Goal: Information Seeking & Learning: Learn about a topic

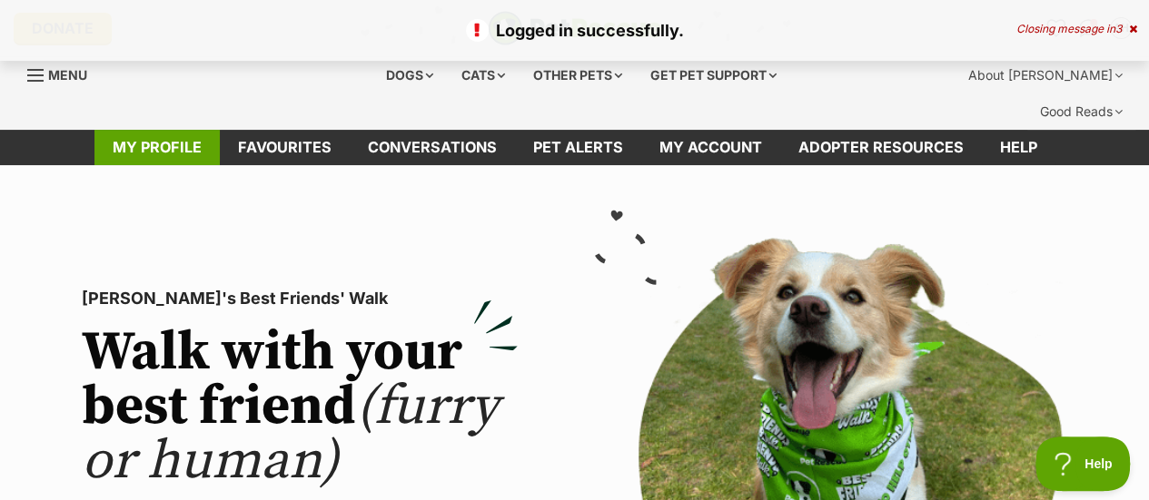
click at [169, 130] on link "My profile" at bounding box center [156, 147] width 125 height 35
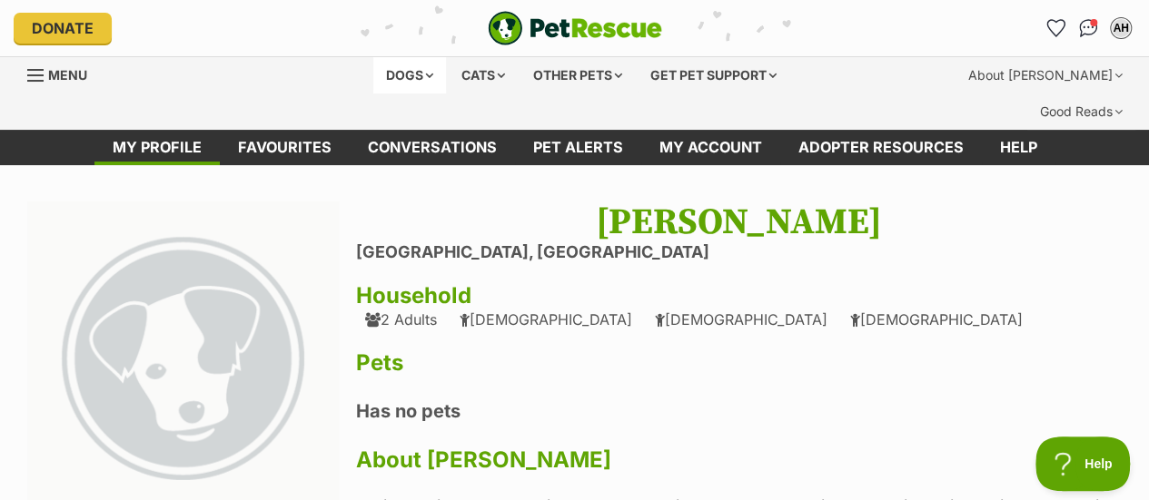
click at [391, 77] on div "Dogs" at bounding box center [409, 75] width 73 height 36
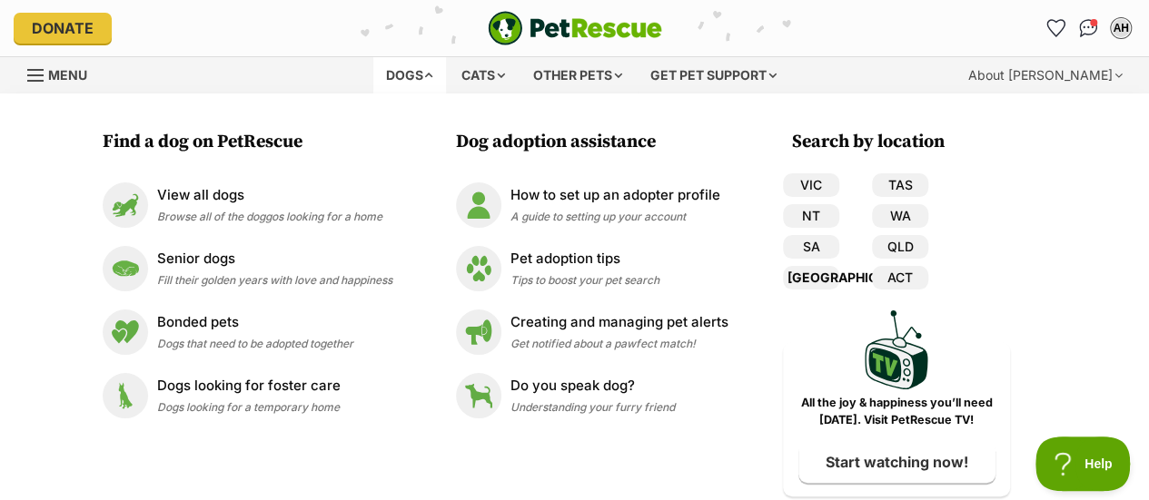
click at [819, 277] on link "[GEOGRAPHIC_DATA]" at bounding box center [811, 278] width 56 height 24
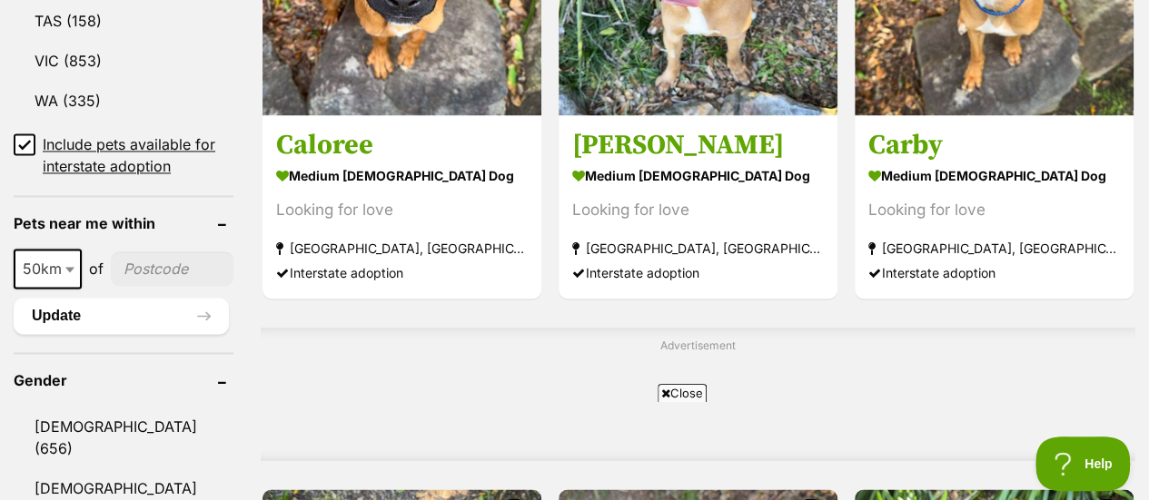
click at [23, 138] on icon at bounding box center [24, 144] width 13 height 13
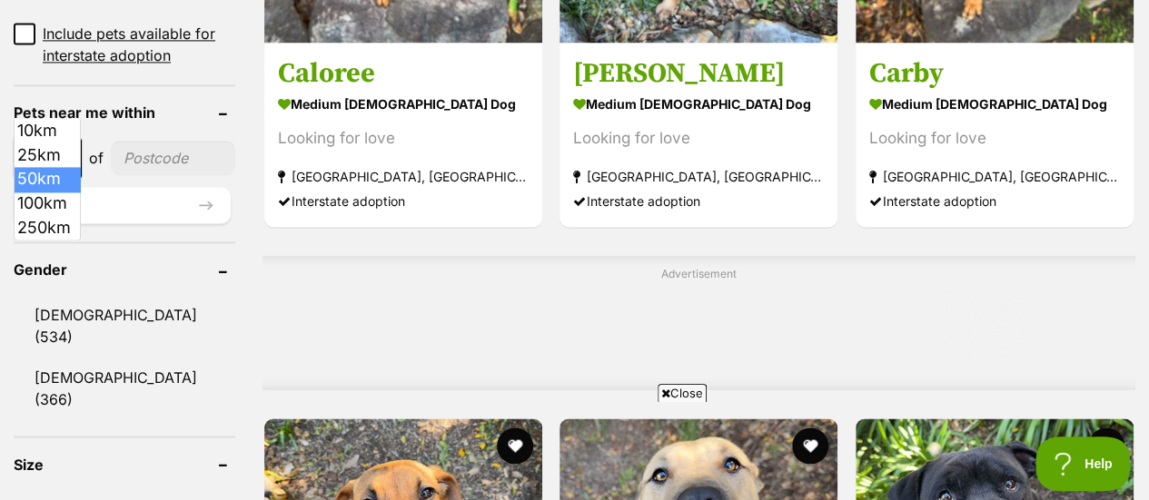
click at [66, 156] on b at bounding box center [69, 158] width 9 height 5
select select "100"
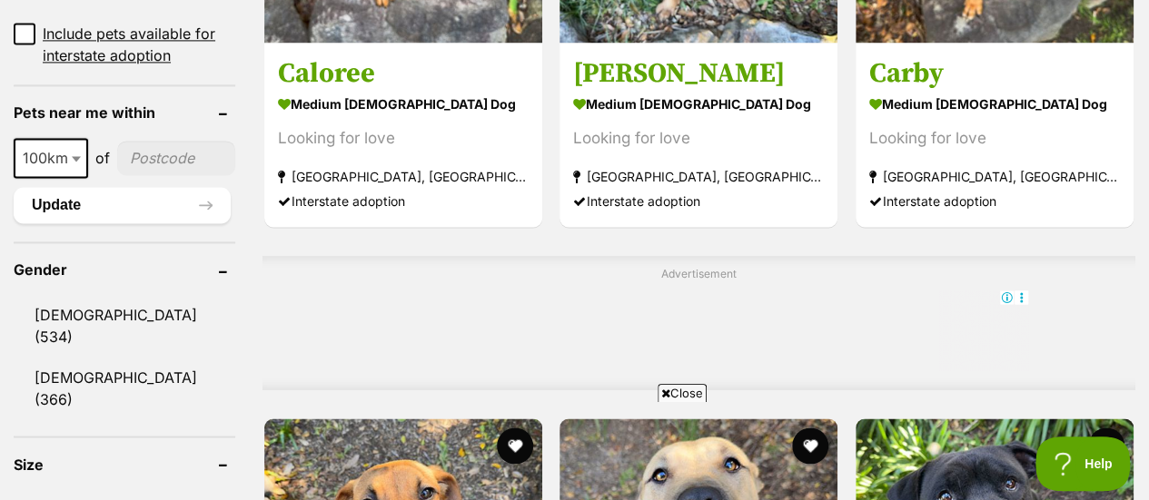
click at [149, 141] on input"] "postcode" at bounding box center [176, 158] width 118 height 35
type input"] "2286"
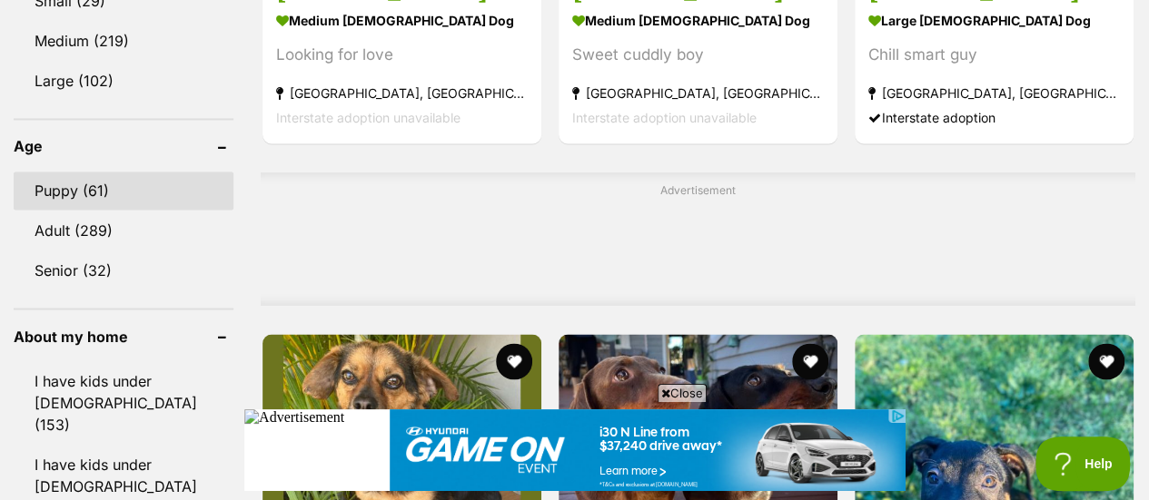
click at [64, 172] on link "Puppy (61)" at bounding box center [124, 191] width 220 height 38
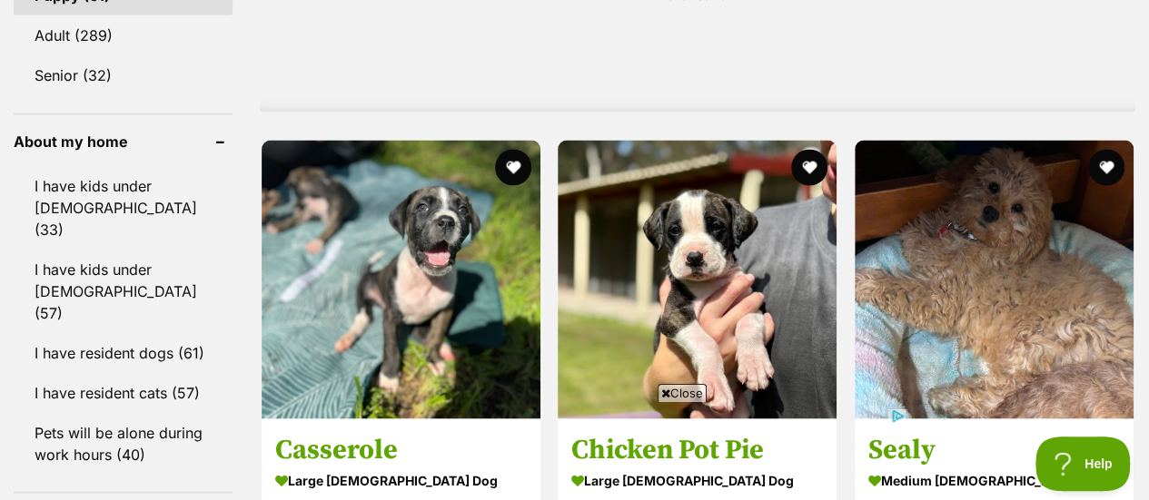
scroll to position [1637, 0]
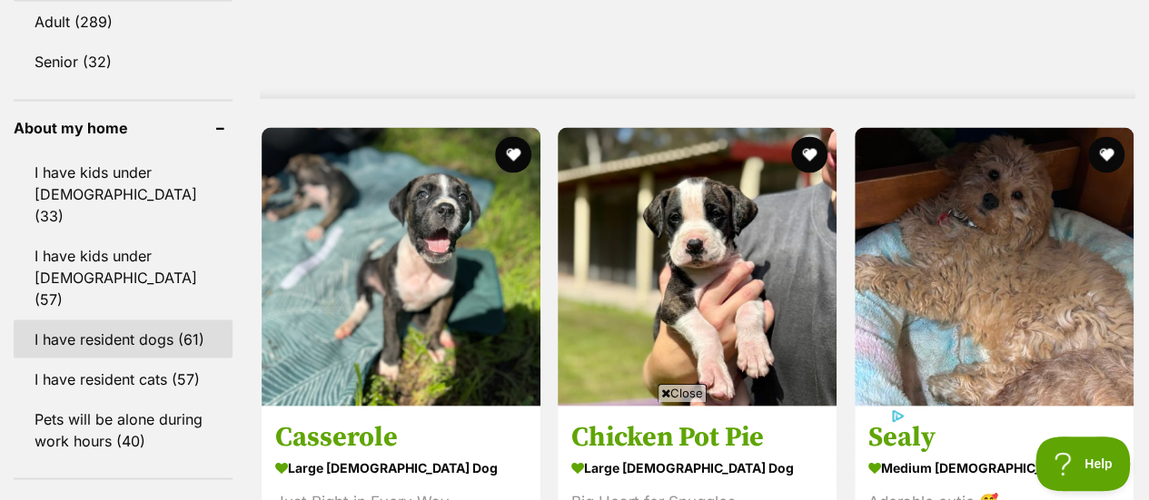
scroll to position [0, 0]
click at [74, 320] on link "I have resident dogs (61)" at bounding box center [123, 339] width 219 height 38
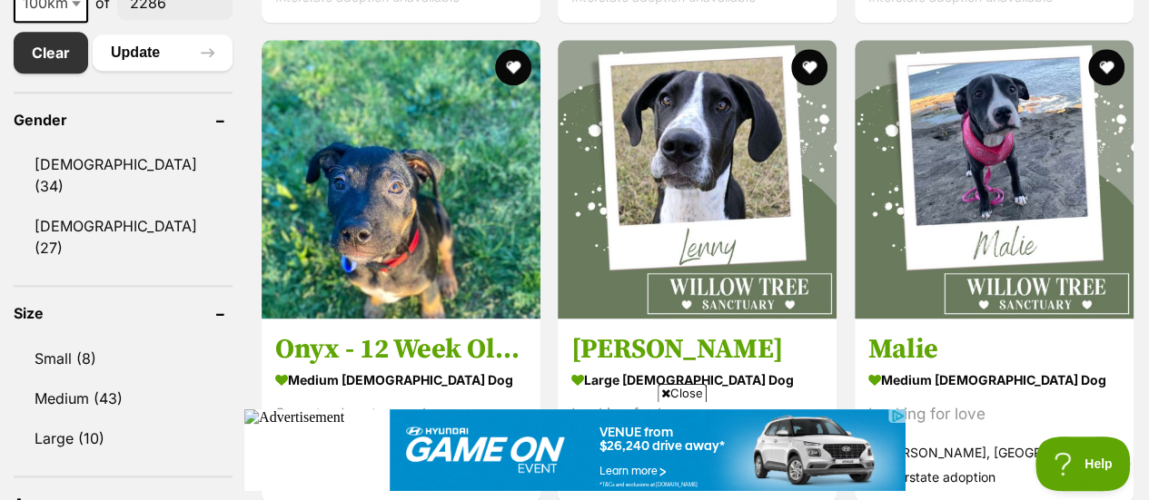
scroll to position [1090, 0]
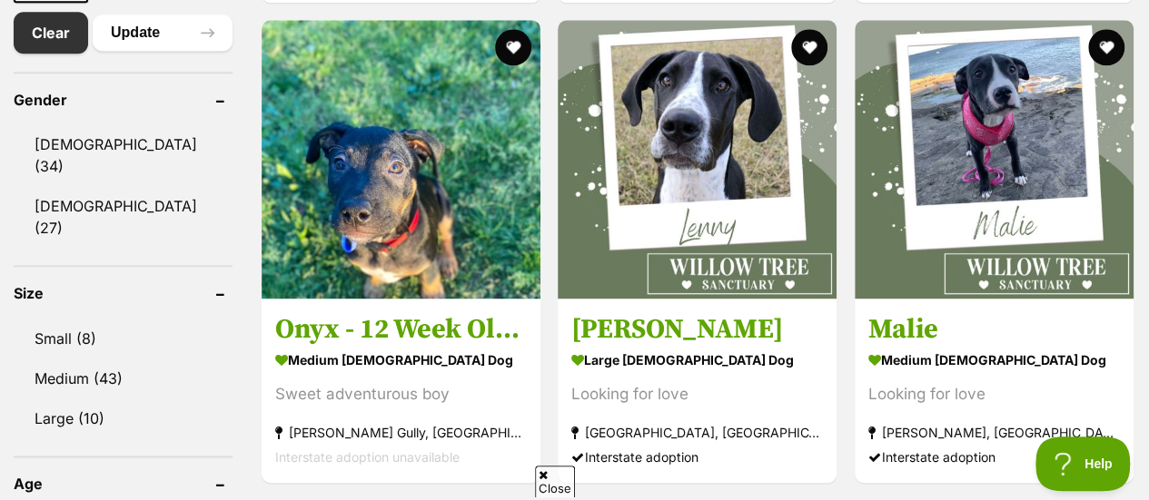
drag, startPoint x: 1157, startPoint y: 41, endPoint x: 1155, endPoint y: 145, distance: 104.5
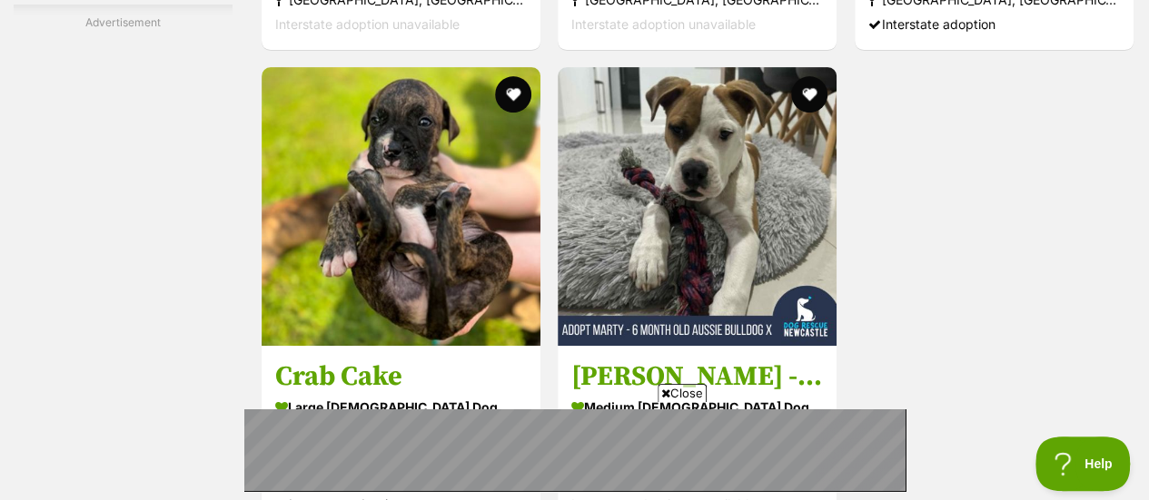
scroll to position [3786, 0]
